Goal: Information Seeking & Learning: Learn about a topic

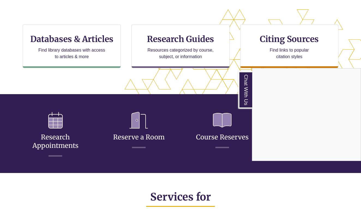
scroll to position [177, 0]
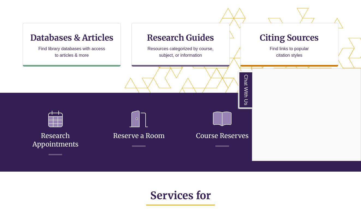
click at [66, 47] on div "Chat With Us" at bounding box center [180, 104] width 361 height 209
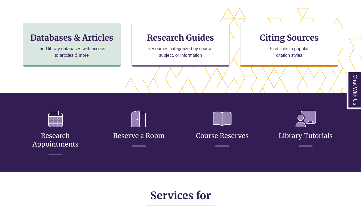
click at [69, 43] on div "Databases & Articles Find library databases with access to articles & more" at bounding box center [72, 45] width 98 height 44
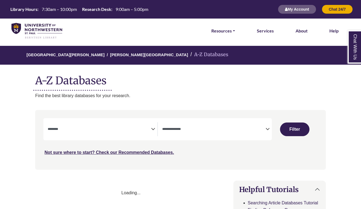
select select "Database Subject Filter"
select select "Database Types Filter"
select select "Database Subject Filter"
select select "Database Types Filter"
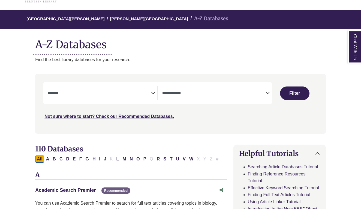
scroll to position [37, 0]
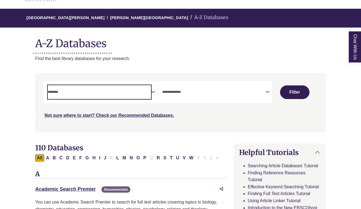
click at [140, 92] on textarea "Search" at bounding box center [99, 92] width 103 height 4
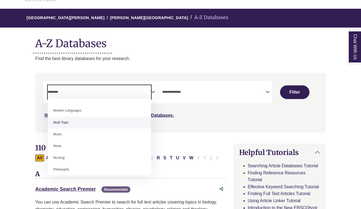
scroll to position [353, 0]
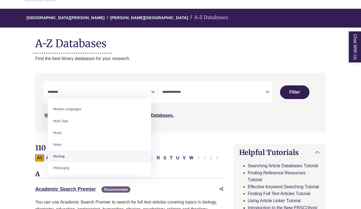
select select "*****"
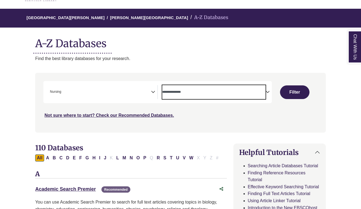
click at [192, 91] on textarea "Search" at bounding box center [213, 92] width 103 height 4
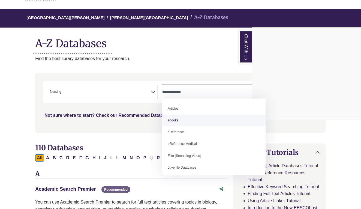
scroll to position [0, 0]
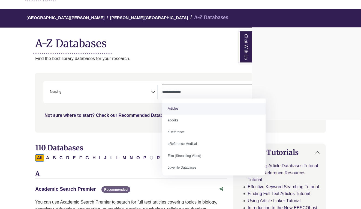
select select "*****"
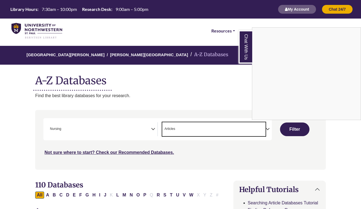
click at [296, 127] on div "Chat With Us" at bounding box center [180, 104] width 361 height 209
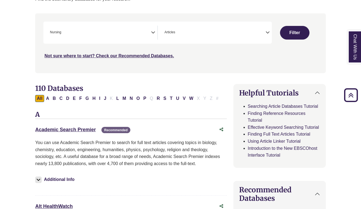
scroll to position [100, 0]
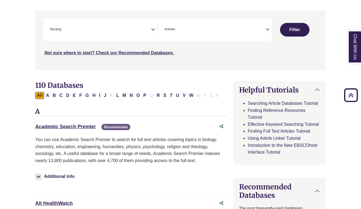
click at [267, 27] on icon "Search filters" at bounding box center [268, 29] width 4 height 8
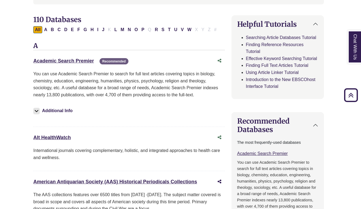
scroll to position [152, 2]
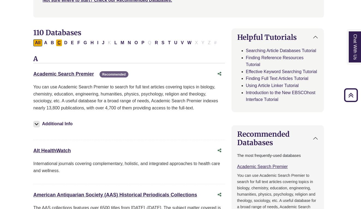
click at [60, 41] on button "C" at bounding box center [59, 42] width 7 height 7
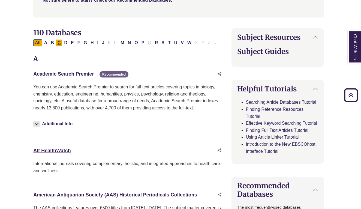
click at [61, 41] on button "C" at bounding box center [59, 42] width 7 height 7
click at [59, 42] on button "C" at bounding box center [59, 42] width 7 height 7
click at [288, 36] on button "Subject Resources" at bounding box center [278, 37] width 92 height 17
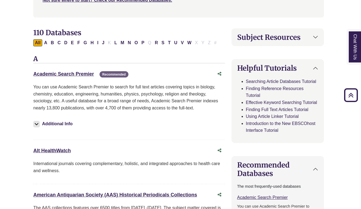
click at [288, 36] on button "Subject Resources" at bounding box center [278, 37] width 92 height 17
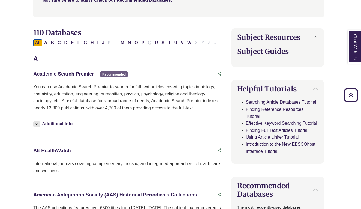
click at [271, 52] on h2 "Subject Guides" at bounding box center [277, 51] width 81 height 8
click at [72, 42] on button "E" at bounding box center [72, 42] width 6 height 7
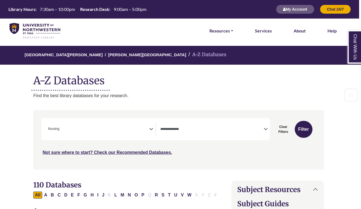
scroll to position [0, 2]
click at [219, 131] on span "Search filters" at bounding box center [211, 129] width 103 height 14
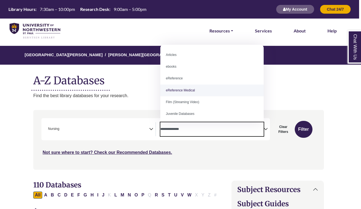
scroll to position [0, 0]
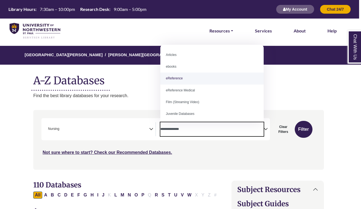
select select "*****"
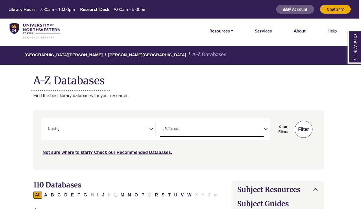
click at [303, 133] on button "Filter" at bounding box center [304, 129] width 18 height 17
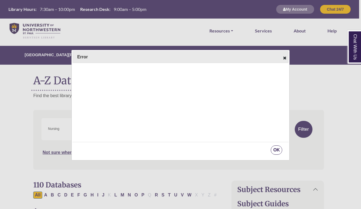
click at [279, 151] on button "OK" at bounding box center [276, 149] width 11 height 9
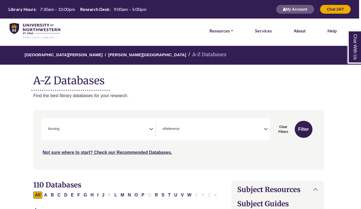
click at [223, 126] on span "× eReference" at bounding box center [211, 129] width 103 height 14
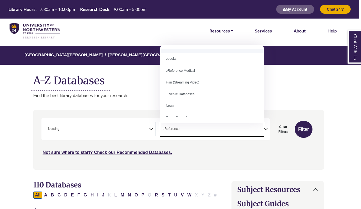
scroll to position [25, 0]
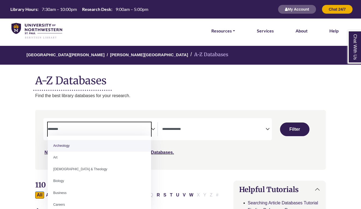
select select "Database Subject Filter"
select select "Database Types Filter"
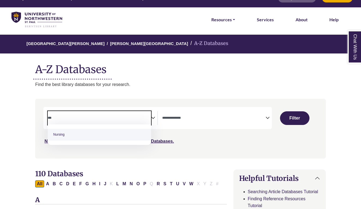
type textarea "***"
select select "*****"
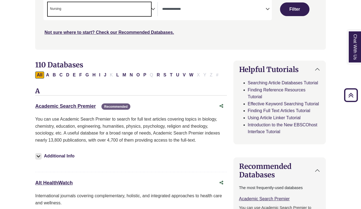
scroll to position [121, 0]
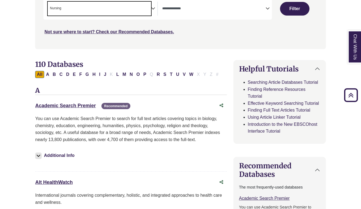
click at [41, 153] on img at bounding box center [38, 155] width 7 height 7
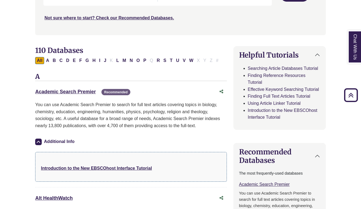
scroll to position [138, 0]
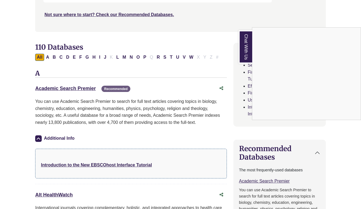
click at [97, 163] on div "Chat With Us" at bounding box center [180, 104] width 361 height 209
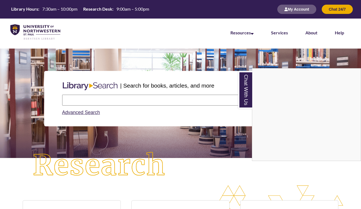
click at [87, 101] on div "Chat With Us" at bounding box center [180, 104] width 361 height 209
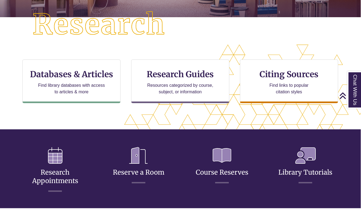
scroll to position [112, 0]
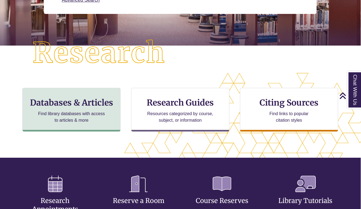
click at [87, 100] on h3 "Databases & Articles" at bounding box center [71, 102] width 89 height 10
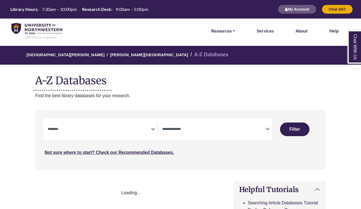
select select "Database Subject Filter"
select select "Database Types Filter"
select select "Database Subject Filter"
select select "Database Types Filter"
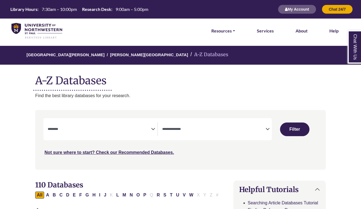
click at [153, 128] on icon "Search filters" at bounding box center [153, 128] width 4 height 8
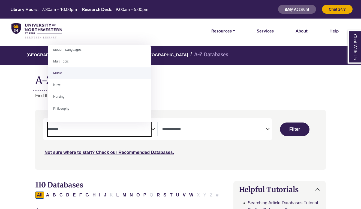
scroll to position [361, 0]
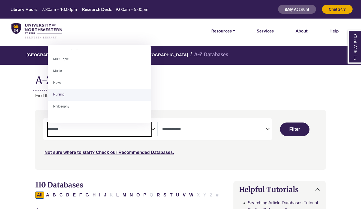
select select "*****"
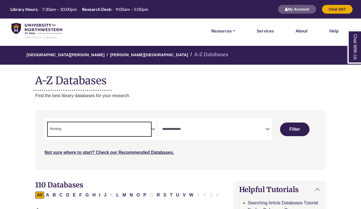
click at [266, 128] on icon "Search filters" at bounding box center [268, 128] width 4 height 8
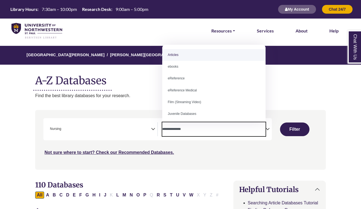
select select "*****"
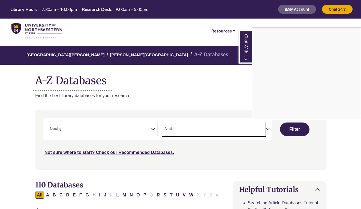
click at [299, 129] on div "Chat With Us" at bounding box center [180, 104] width 361 height 209
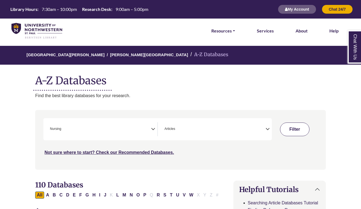
click at [296, 131] on button "Filter" at bounding box center [294, 129] width 29 height 14
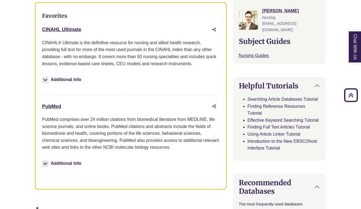
scroll to position [211, 0]
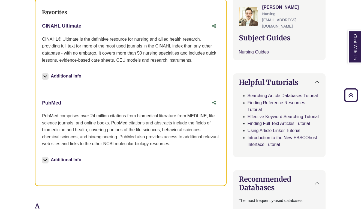
click at [46, 158] on img at bounding box center [45, 160] width 7 height 7
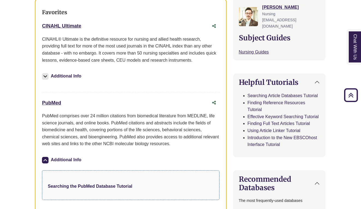
click at [82, 184] on strong "Searching the PubMed Database Tutorial" at bounding box center [90, 186] width 85 height 5
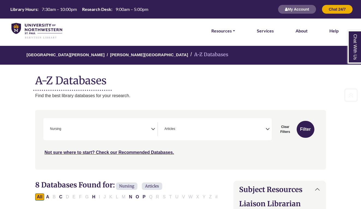
scroll to position [211, 0]
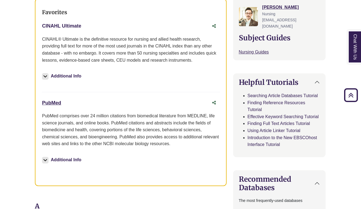
click at [61, 25] on link "CINAHL Ultimate This link opens in a new window" at bounding box center [61, 25] width 39 height 5
